Goal: Task Accomplishment & Management: Use online tool/utility

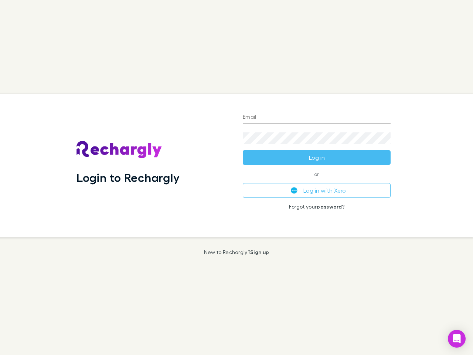
click at [236, 177] on div "Login to Rechargly" at bounding box center [154, 165] width 166 height 143
click at [317, 117] on input "Email" at bounding box center [317, 118] width 148 height 12
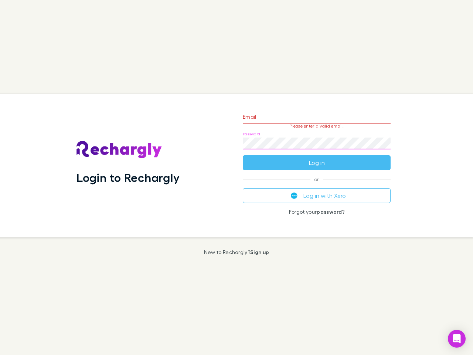
click at [317, 157] on form "Email Please enter a valid email. Password Log in" at bounding box center [317, 138] width 148 height 64
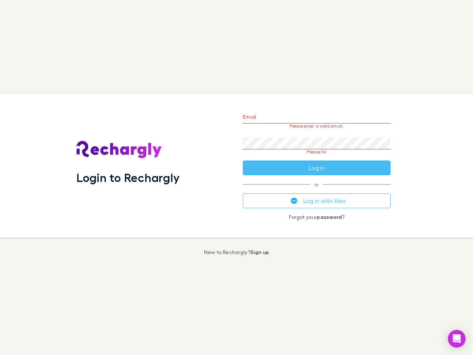
click at [317, 190] on div "Email Please enter a valid email. Password Please fill Log in or Log in with Xe…" at bounding box center [317, 165] width 160 height 143
click at [457, 338] on icon "Open Intercom Messenger" at bounding box center [457, 338] width 8 height 9
